Goal: Contribute content: Add original content to the website for others to see

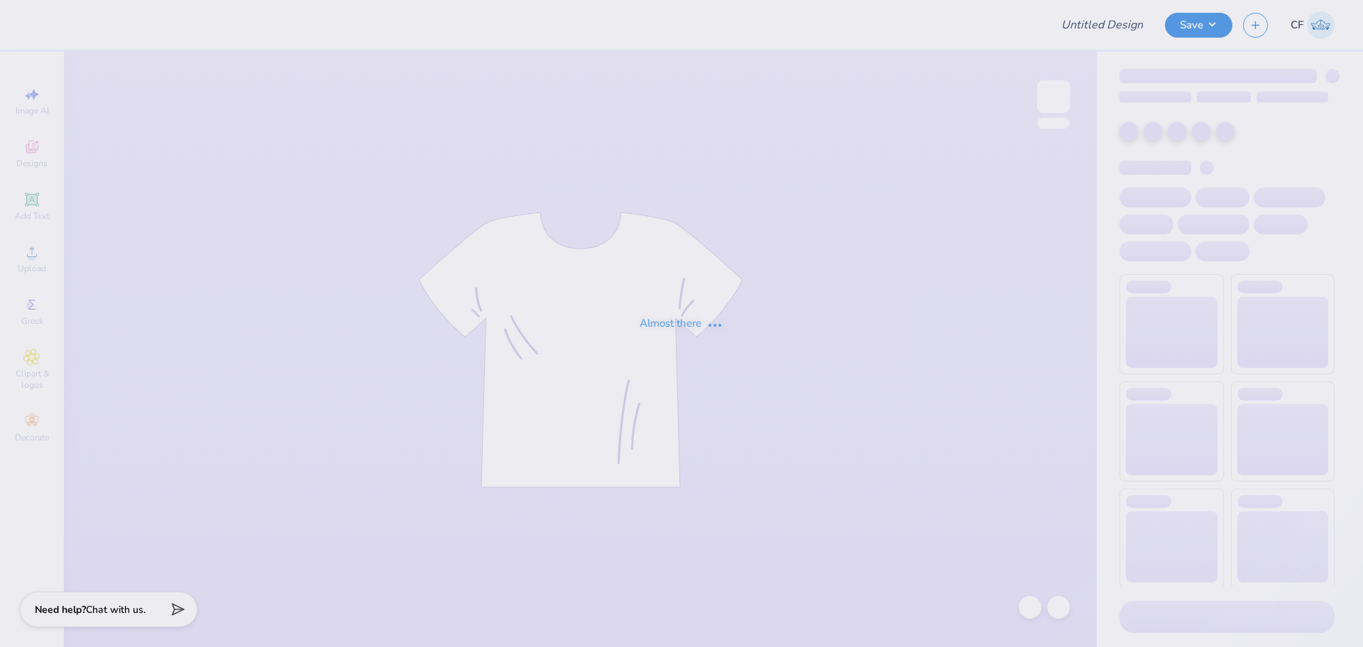
type input "[GEOGRAPHIC_DATA] Holiday Merch 2025"
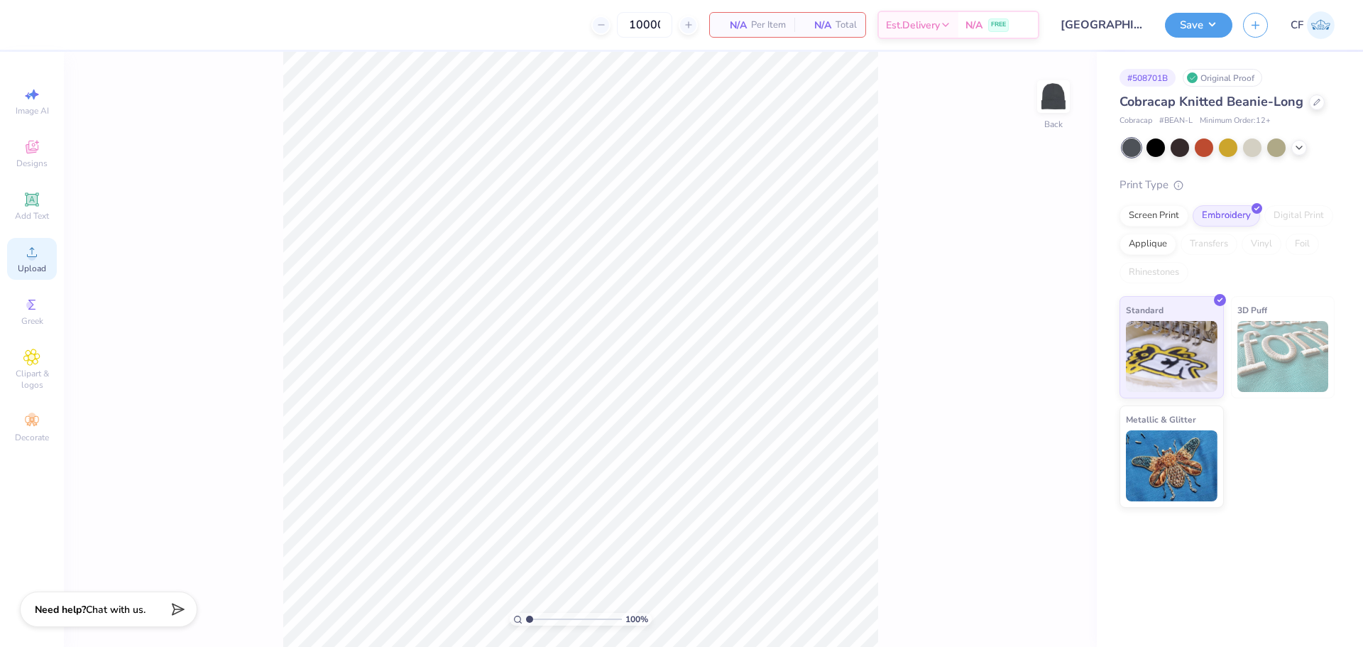
click at [33, 261] on div "Upload" at bounding box center [32, 259] width 50 height 42
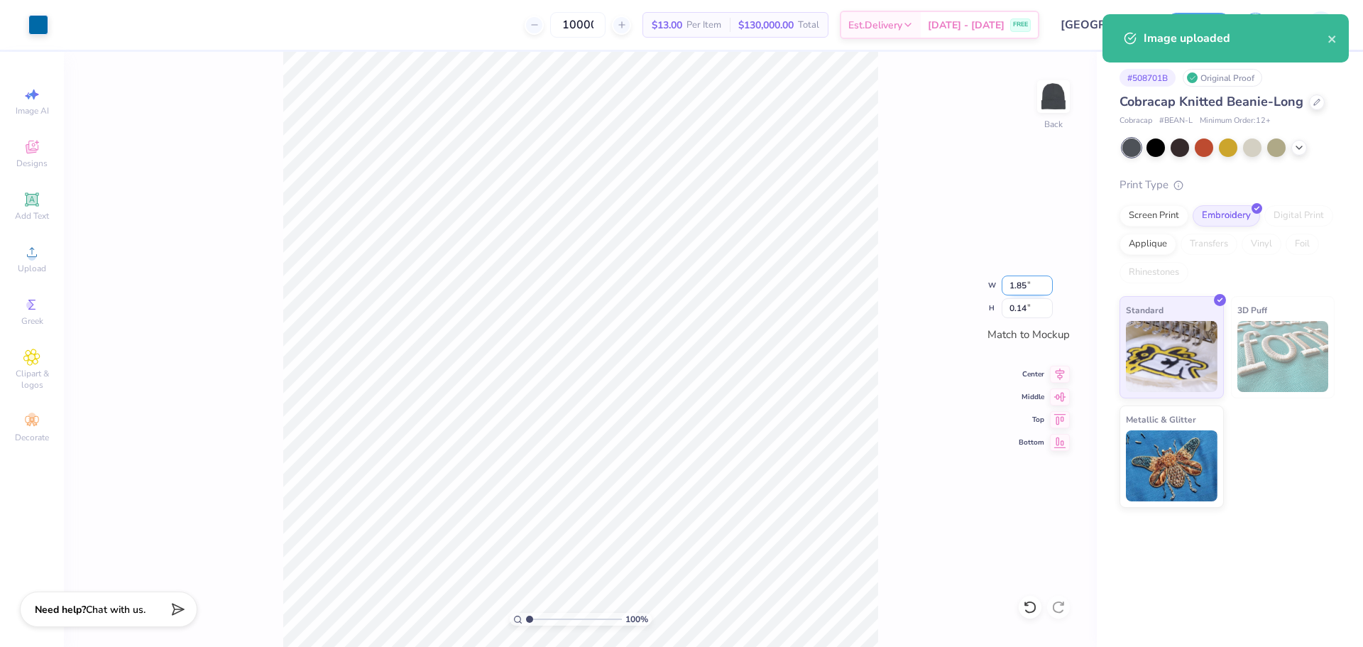
click at [1027, 283] on input "1.85" at bounding box center [1027, 286] width 51 height 20
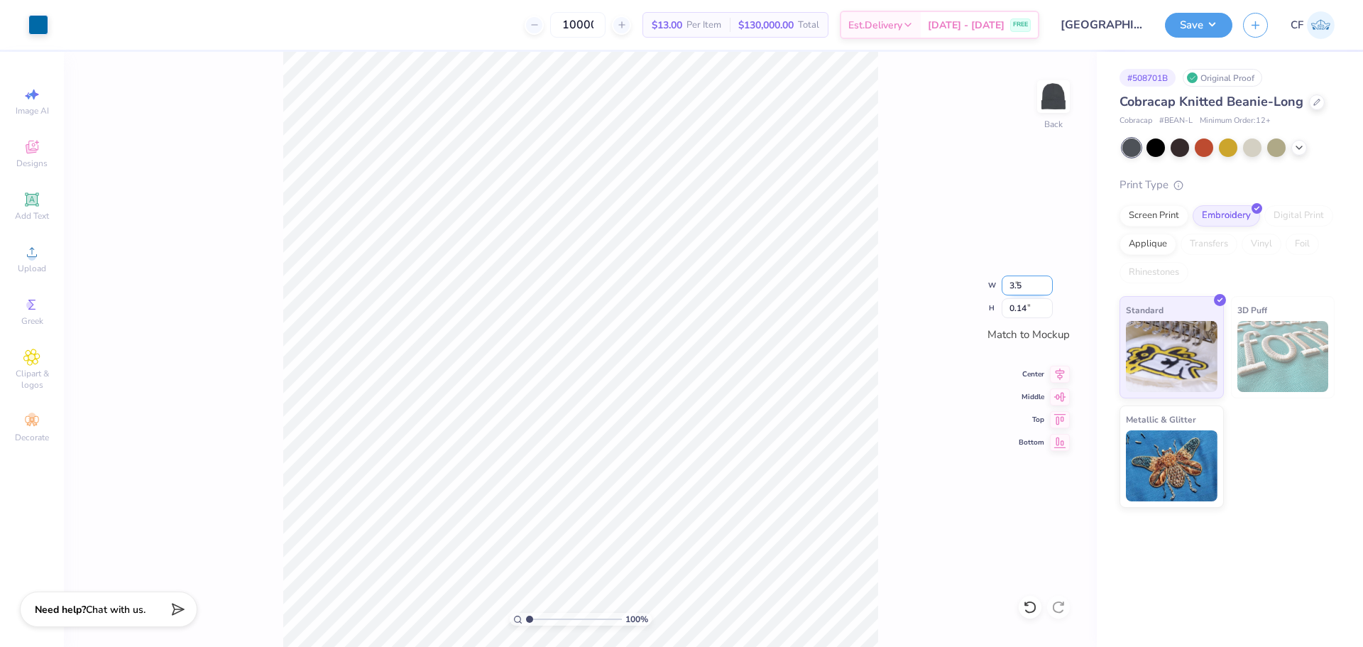
type input "3.50"
type input "0.26"
